Goal: Navigation & Orientation: Understand site structure

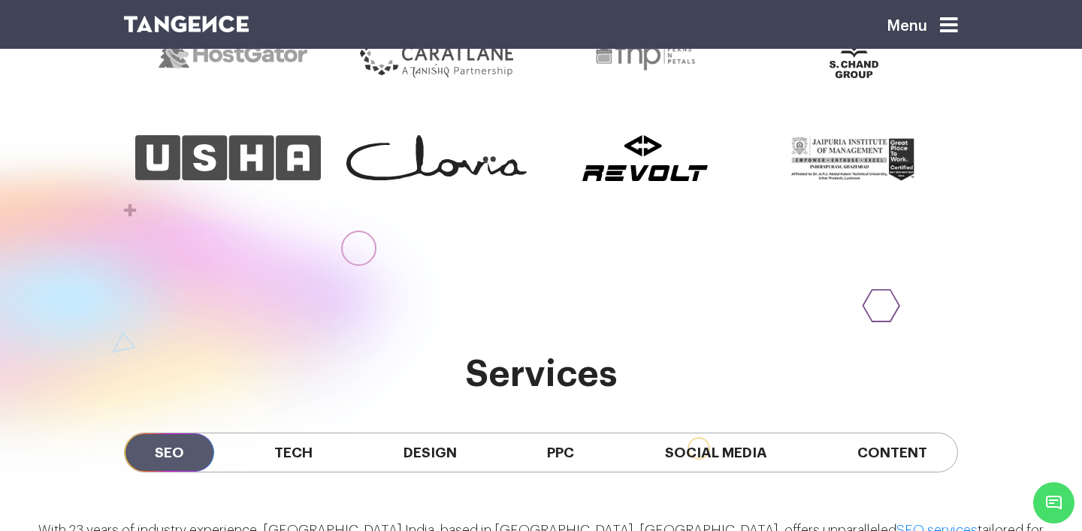
scroll to position [943, 0]
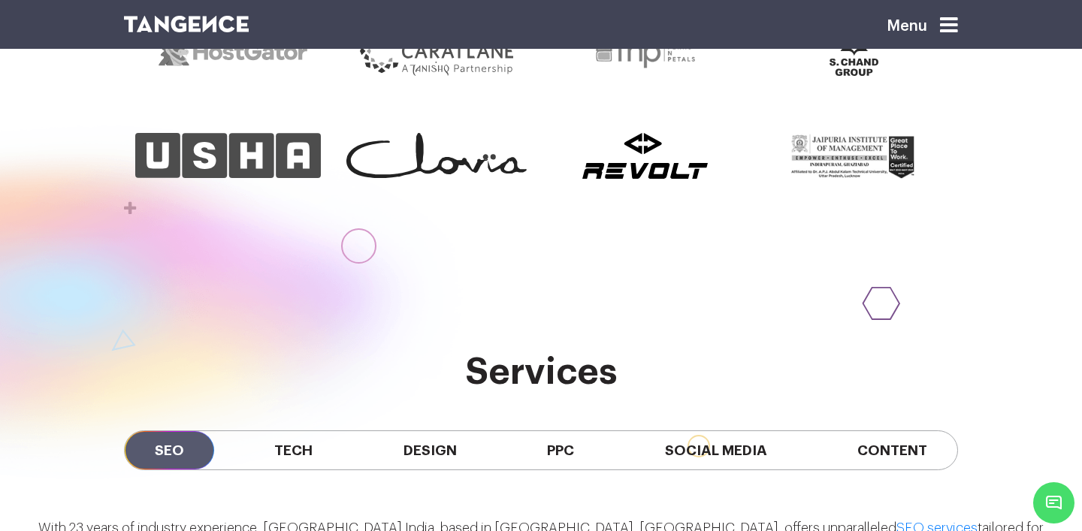
click at [947, 24] on icon at bounding box center [949, 25] width 18 height 21
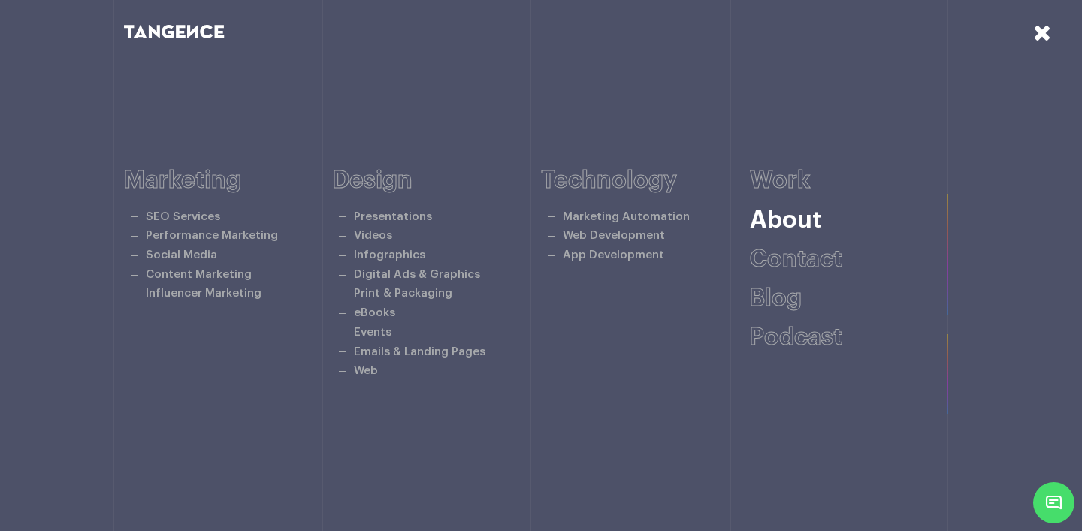
click at [806, 225] on link "About" at bounding box center [785, 220] width 71 height 24
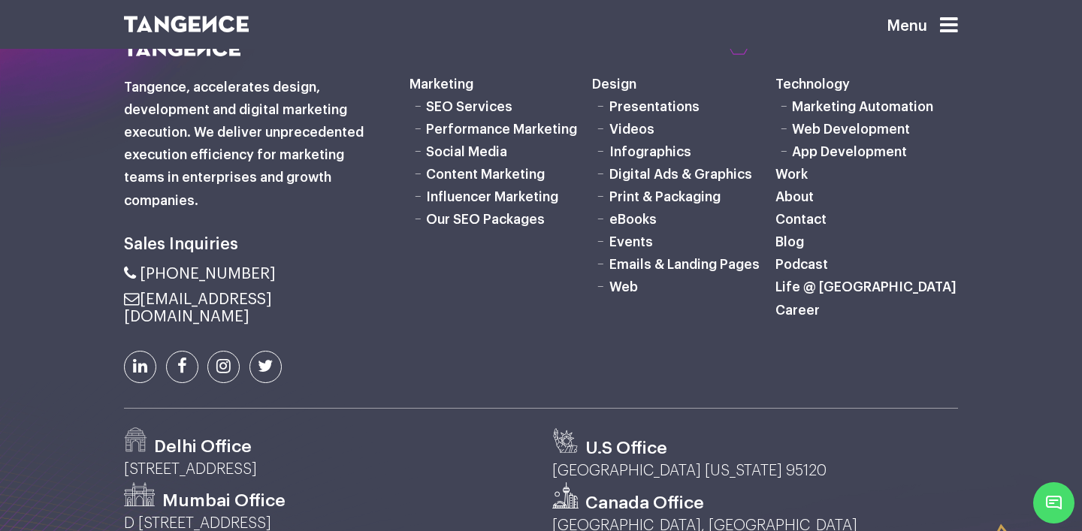
scroll to position [1672, 0]
click at [802, 171] on link "Work" at bounding box center [791, 173] width 32 height 14
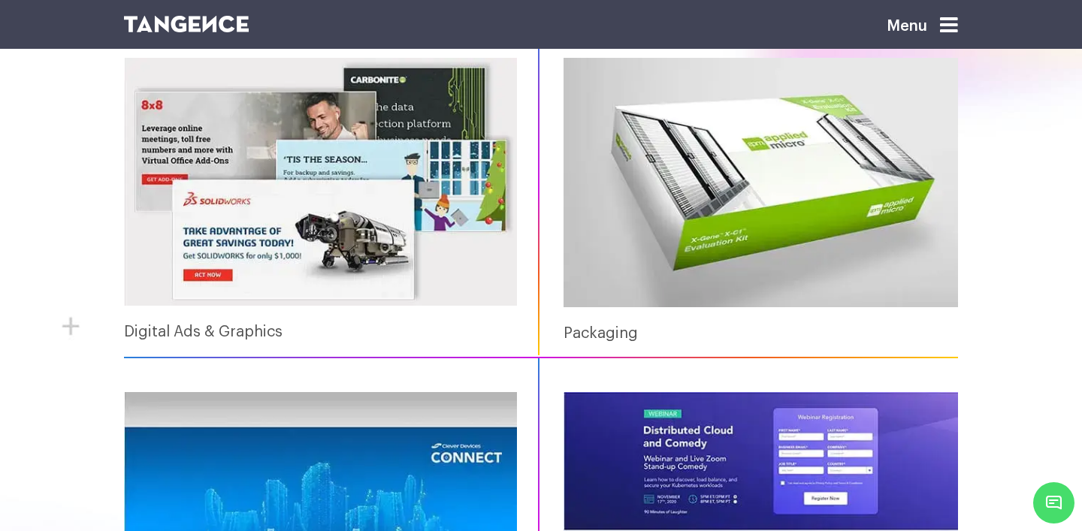
scroll to position [1046, 0]
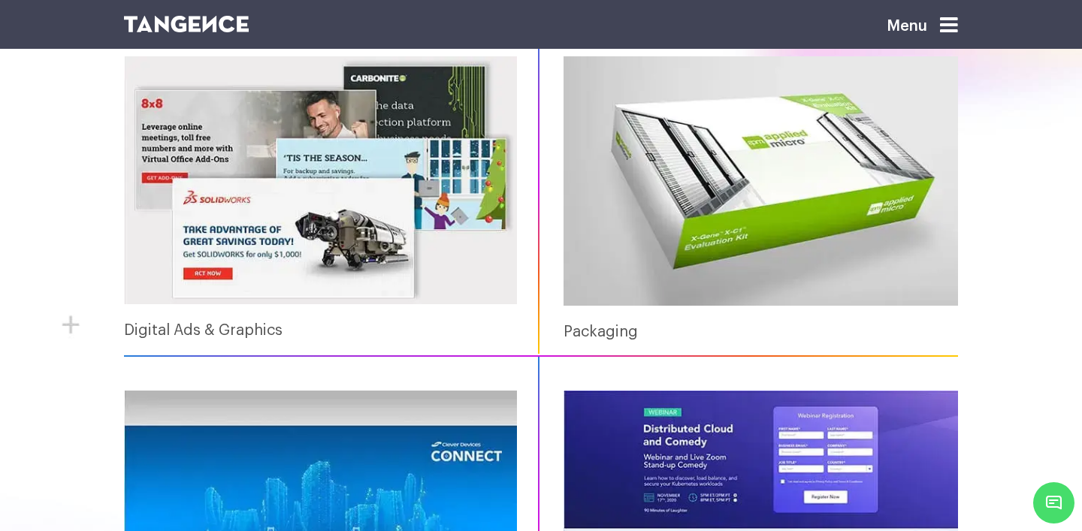
click at [953, 29] on icon at bounding box center [949, 25] width 18 height 21
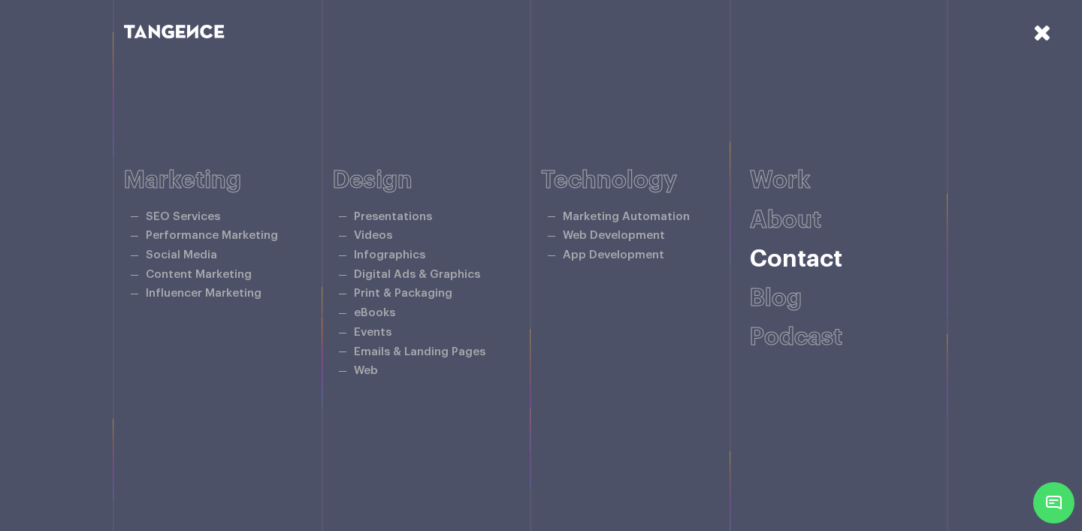
scroll to position [1966, 0]
click at [787, 179] on link "Work" at bounding box center [780, 180] width 61 height 24
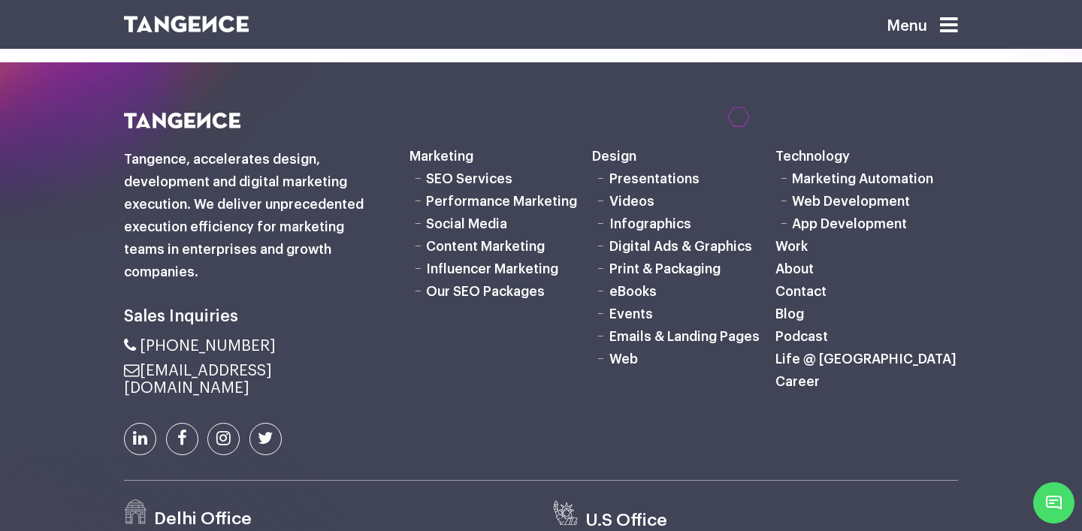
scroll to position [2505, 0]
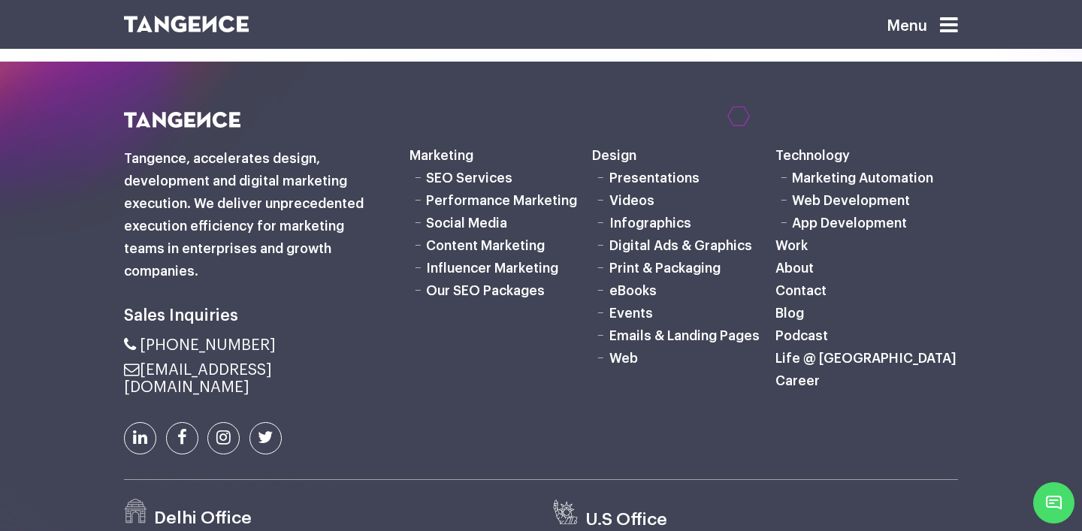
click at [805, 264] on link "About" at bounding box center [794, 268] width 38 height 14
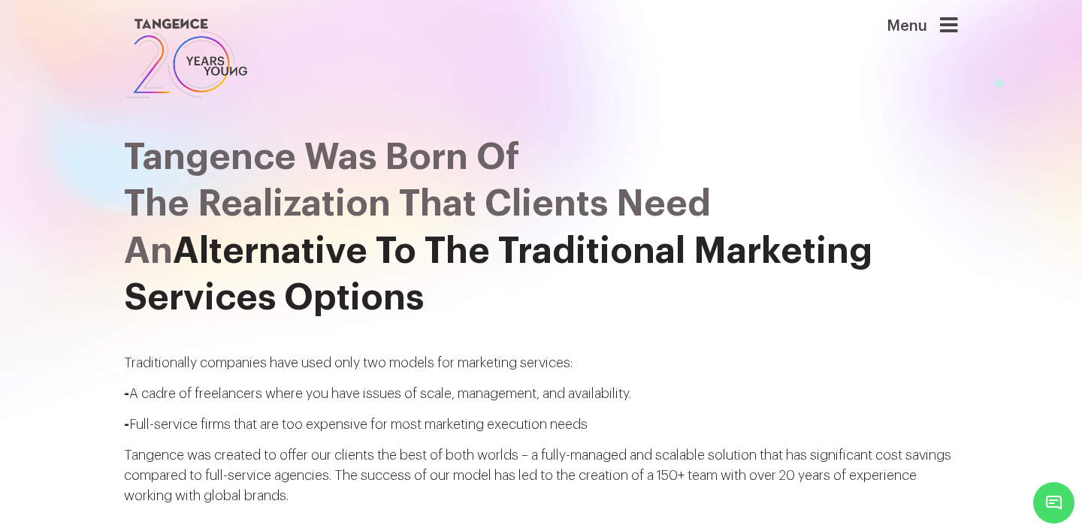
click at [954, 25] on icon at bounding box center [949, 25] width 18 height 21
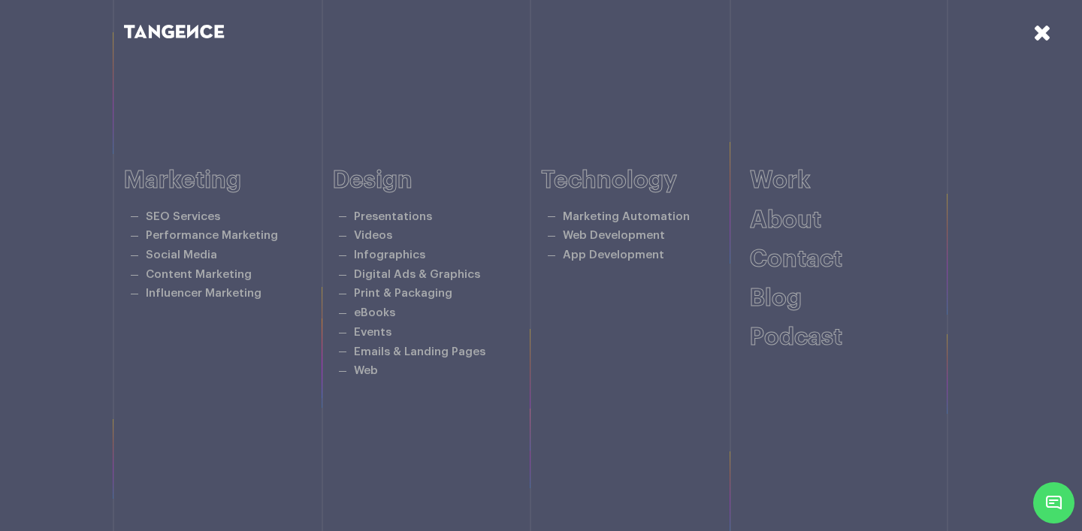
scroll to position [883, 0]
click at [773, 183] on link "Work" at bounding box center [780, 180] width 61 height 24
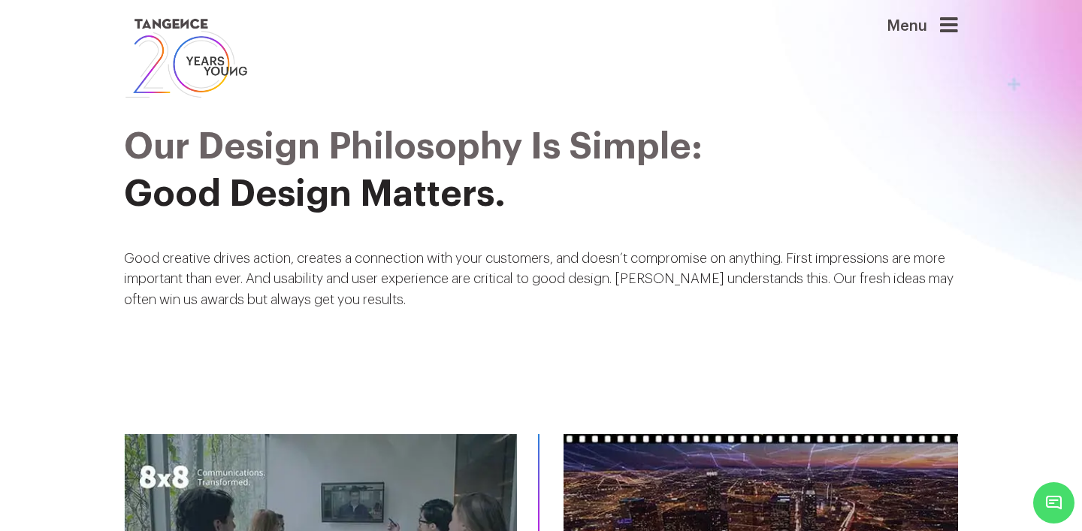
click at [948, 24] on icon at bounding box center [949, 25] width 18 height 21
